Goal: Subscribe to service/newsletter

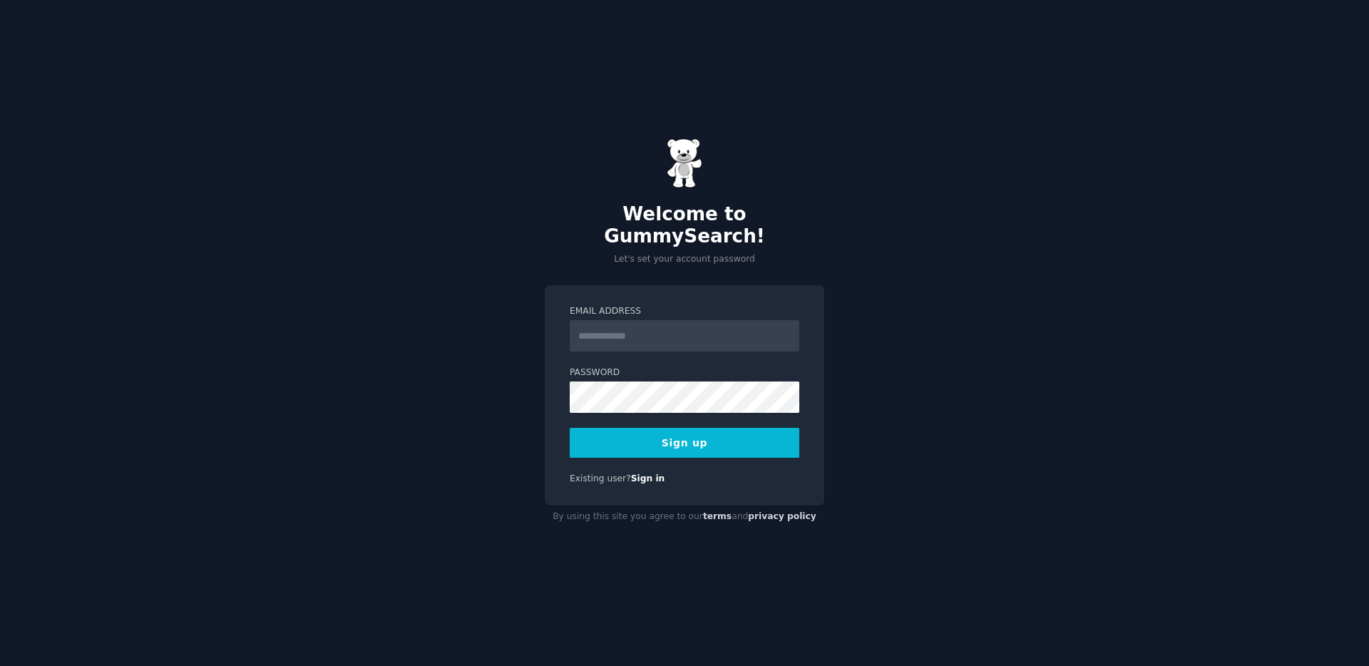
click at [676, 322] on input "Email Address" at bounding box center [685, 335] width 230 height 31
type input "**********"
click at [725, 433] on button "Sign up" at bounding box center [685, 443] width 230 height 30
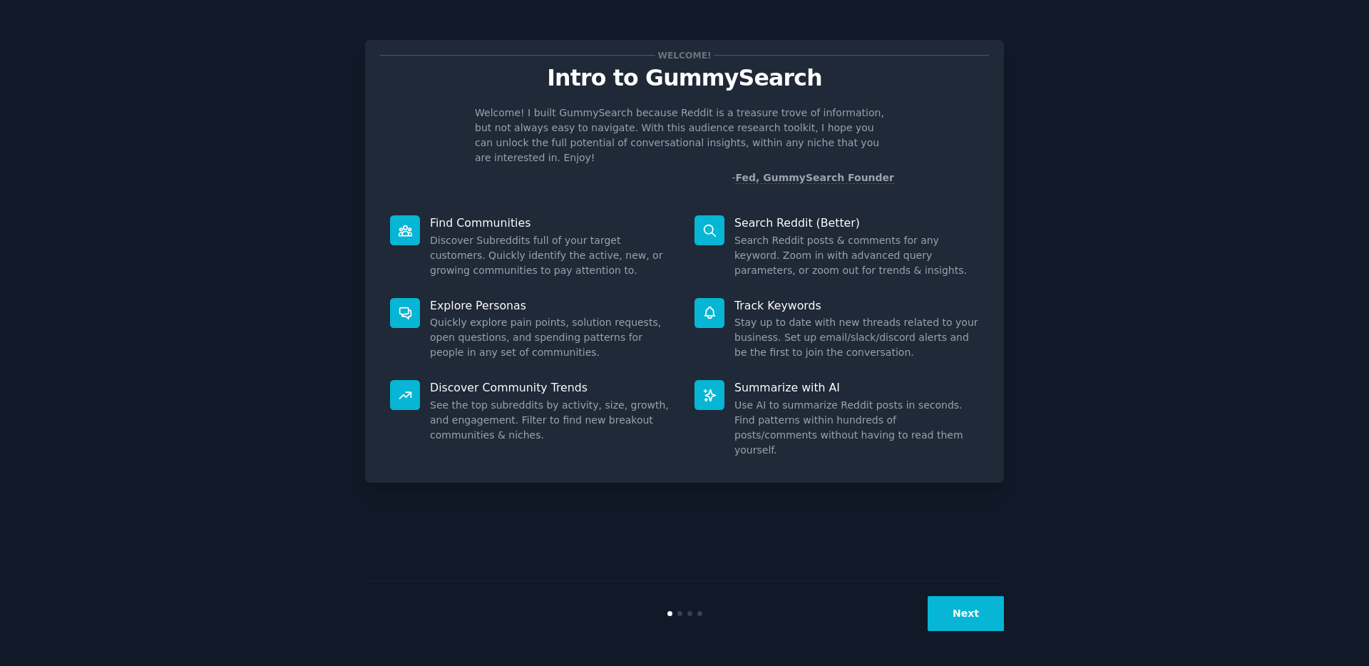
click at [964, 623] on button "Next" at bounding box center [965, 613] width 76 height 35
